Goal: Transaction & Acquisition: Obtain resource

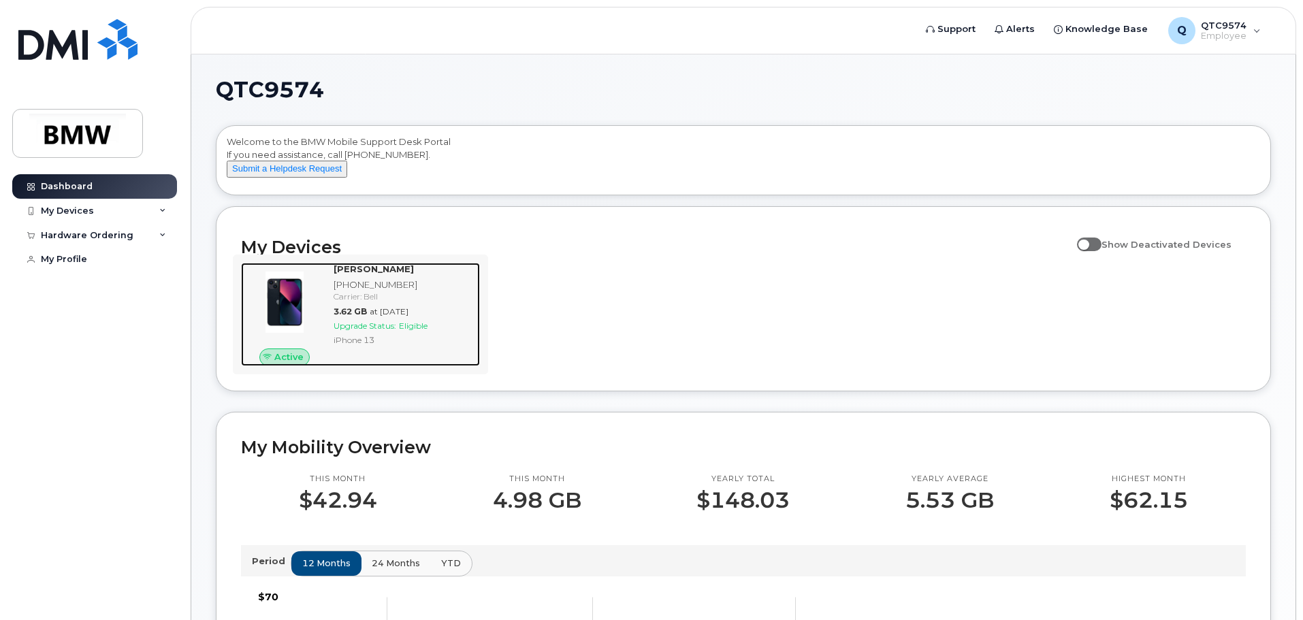
click at [379, 302] on div "Carrier: Bell" at bounding box center [404, 297] width 141 height 12
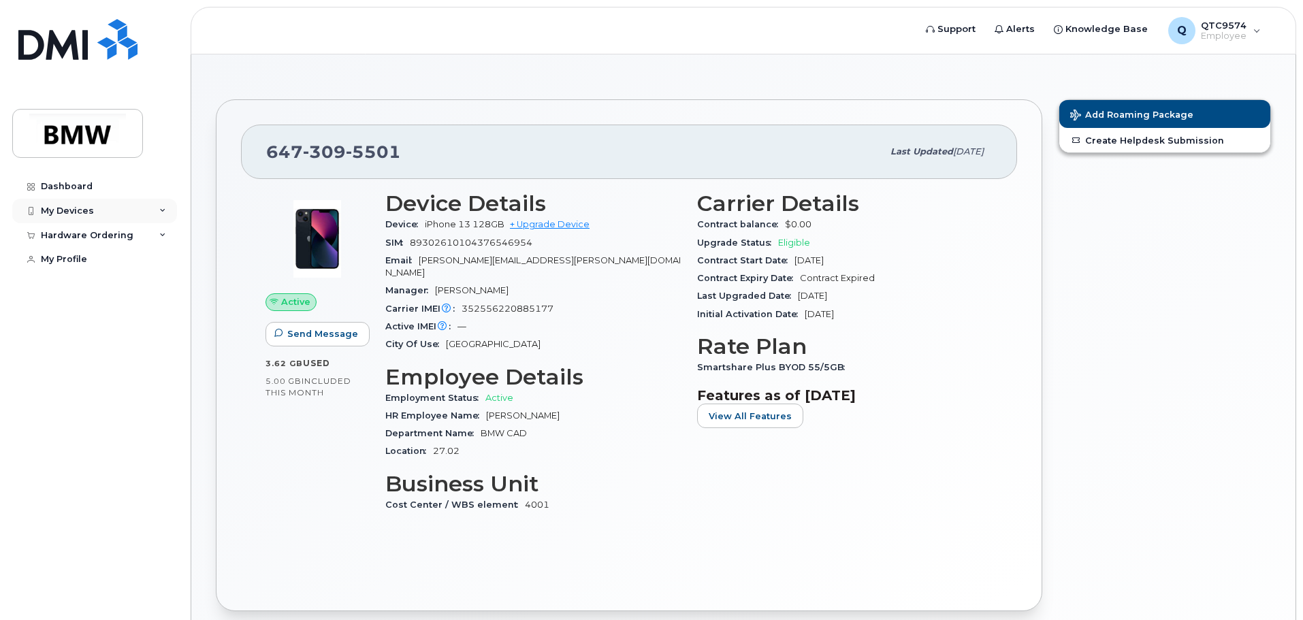
click at [158, 206] on div "My Devices" at bounding box center [94, 211] width 165 height 25
click at [157, 321] on div "Hardware Ordering" at bounding box center [94, 309] width 165 height 25
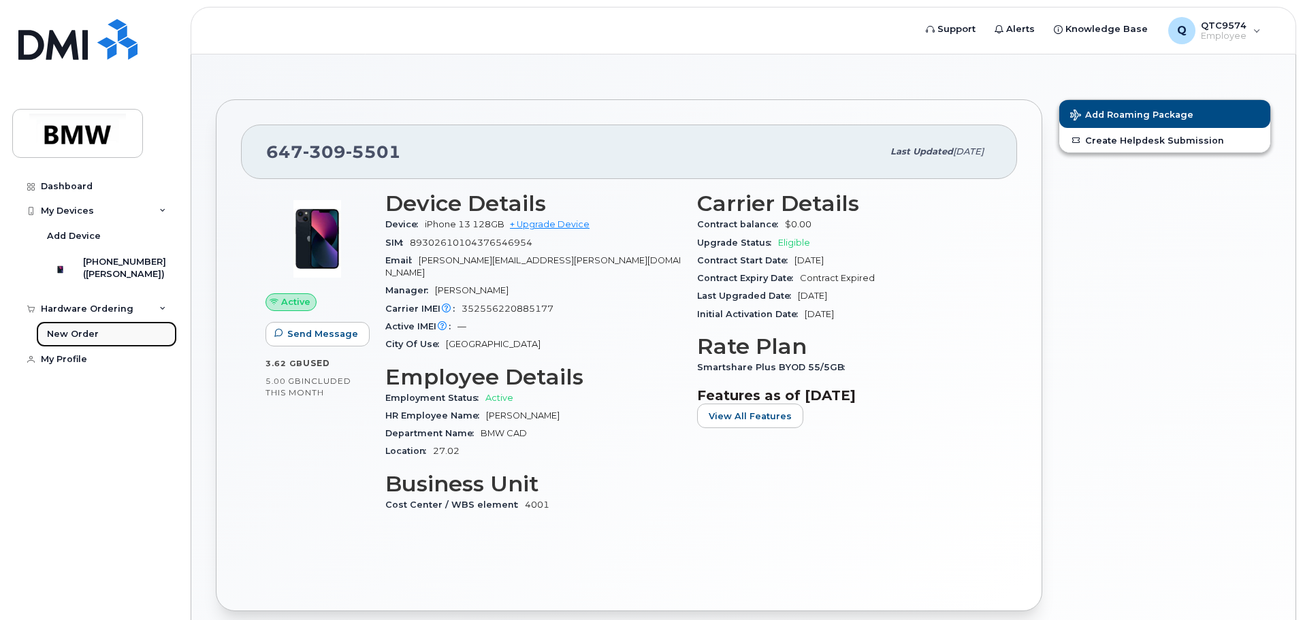
click at [82, 340] on div "New Order" at bounding box center [73, 334] width 52 height 12
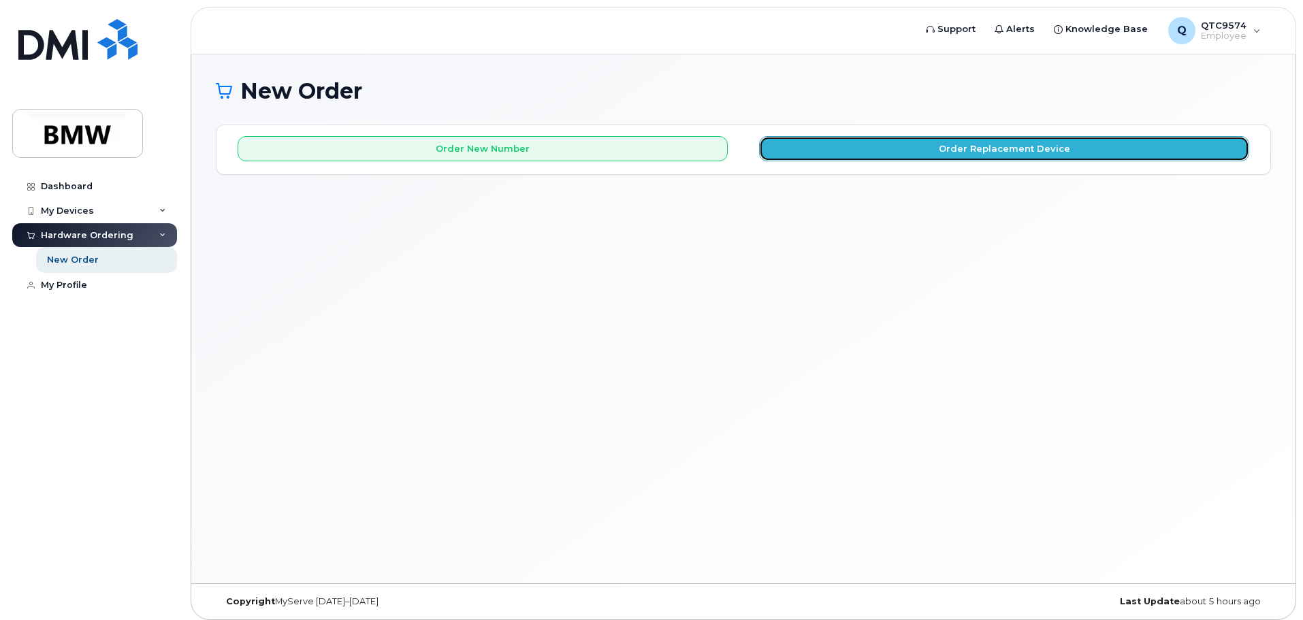
click at [944, 148] on button "Order Replacement Device" at bounding box center [1004, 148] width 490 height 25
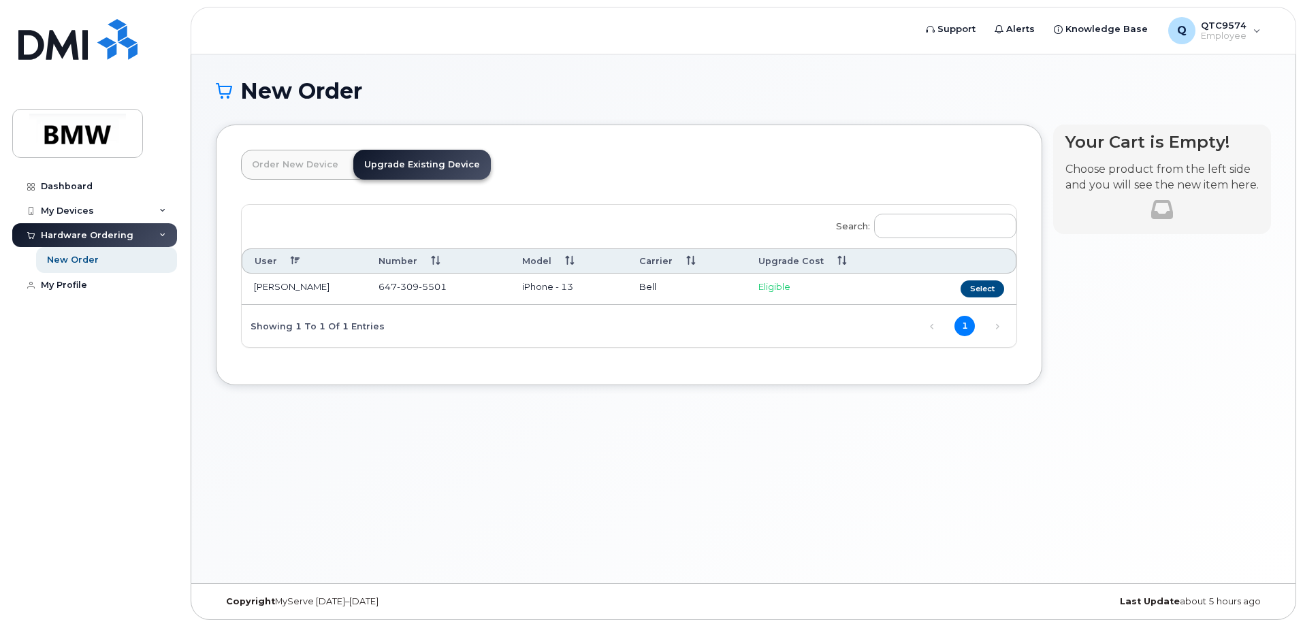
click at [865, 283] on td "Eligible" at bounding box center [829, 289] width 166 height 31
click at [991, 293] on button "Select" at bounding box center [983, 289] width 44 height 17
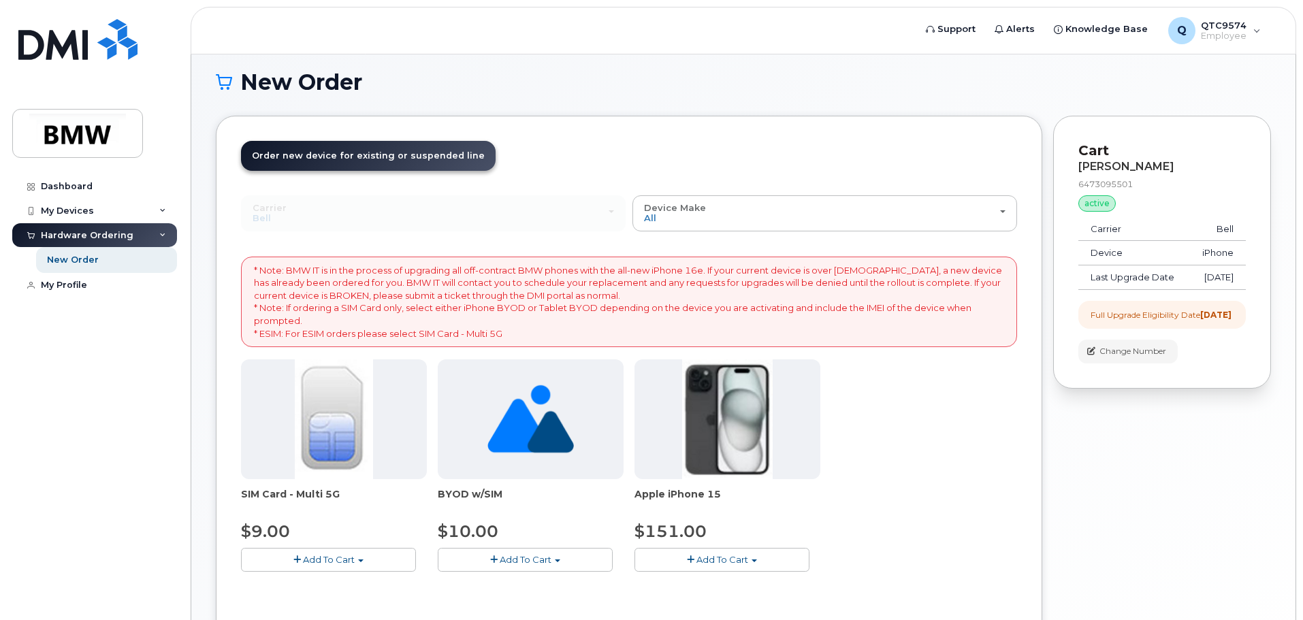
scroll to position [3, 0]
